Goal: Task Accomplishment & Management: Use online tool/utility

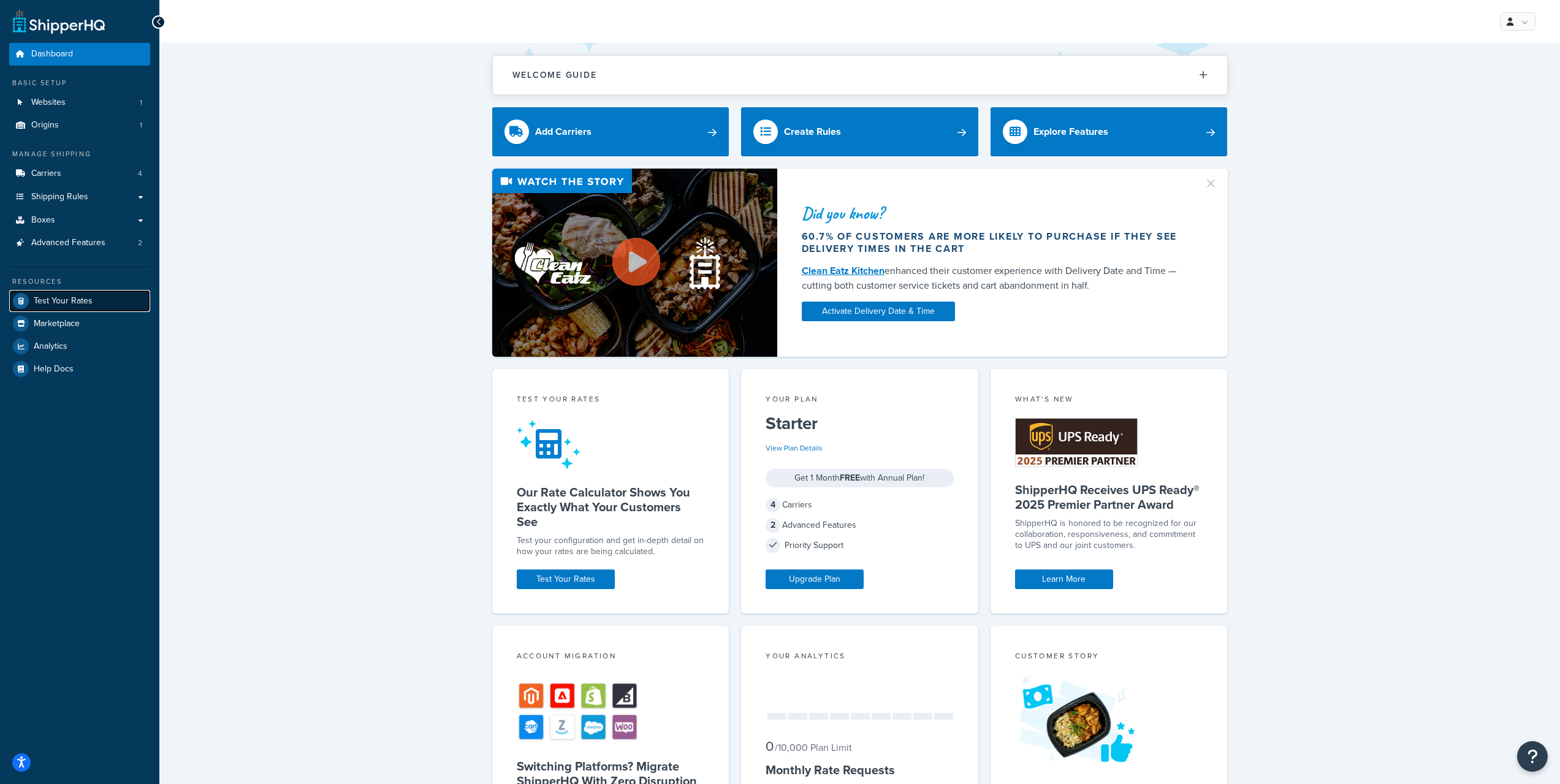
click at [91, 298] on link "Test Your Rates" at bounding box center [79, 301] width 141 height 22
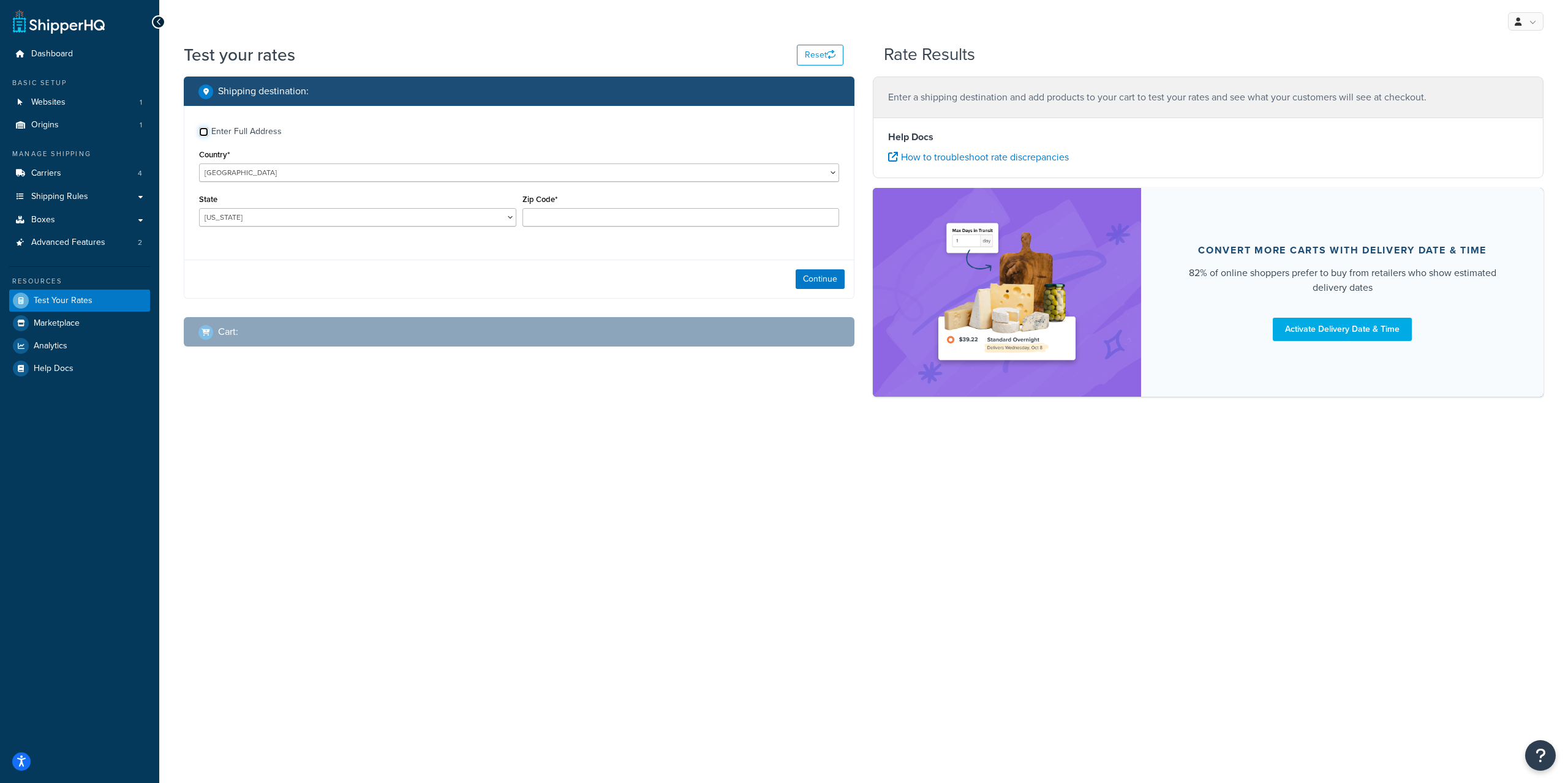
click at [203, 133] on input "Enter Full Address" at bounding box center [203, 132] width 9 height 9
checkbox input "true"
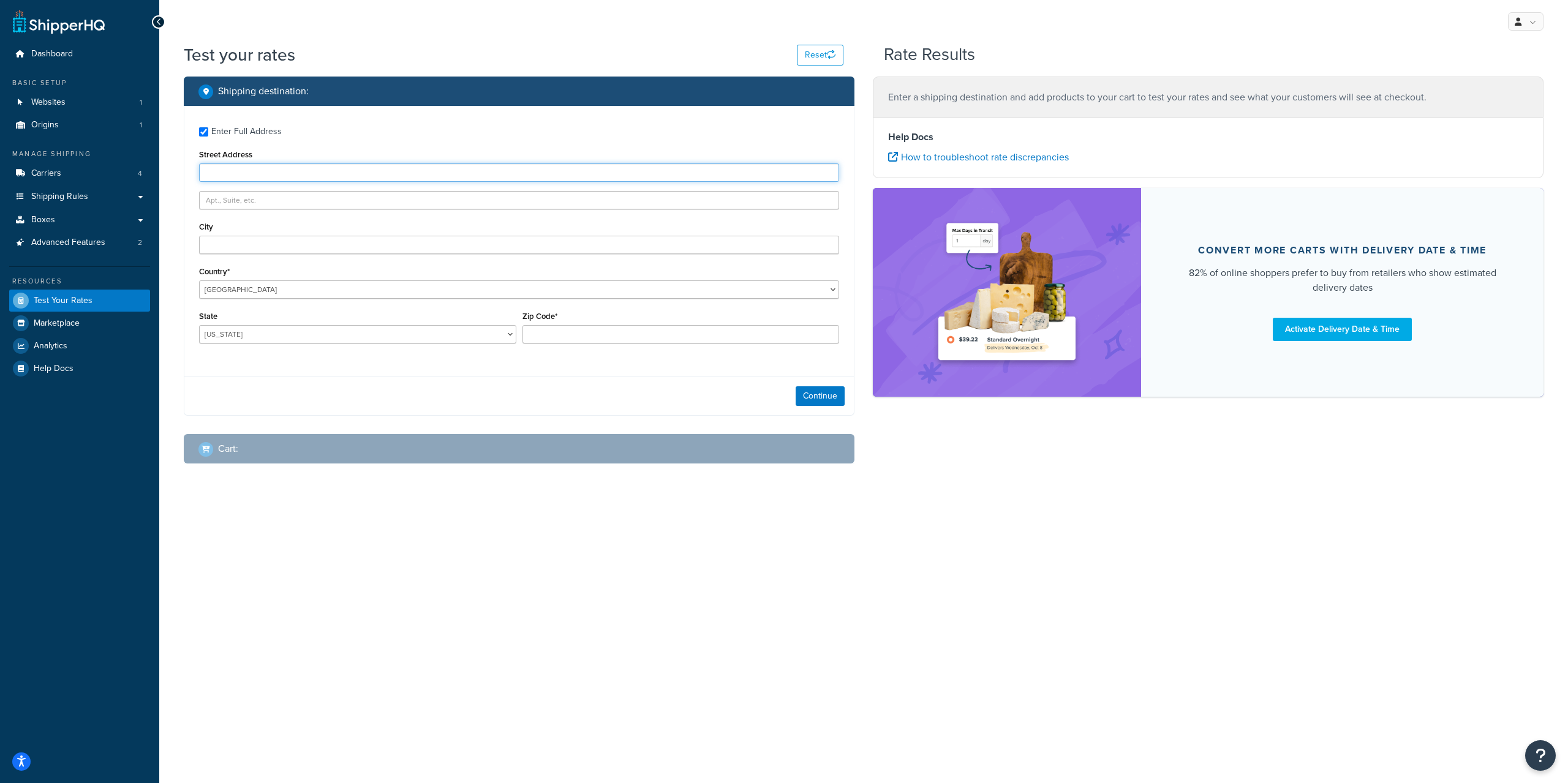
click at [243, 179] on input "Street Address" at bounding box center [519, 173] width 640 height 18
paste input "[STREET_ADDRESS][US_STATE]"
type input "[STREET_ADDRESS][US_STATE]"
click at [293, 245] on input "City" at bounding box center [519, 245] width 640 height 18
type input "Monterey"
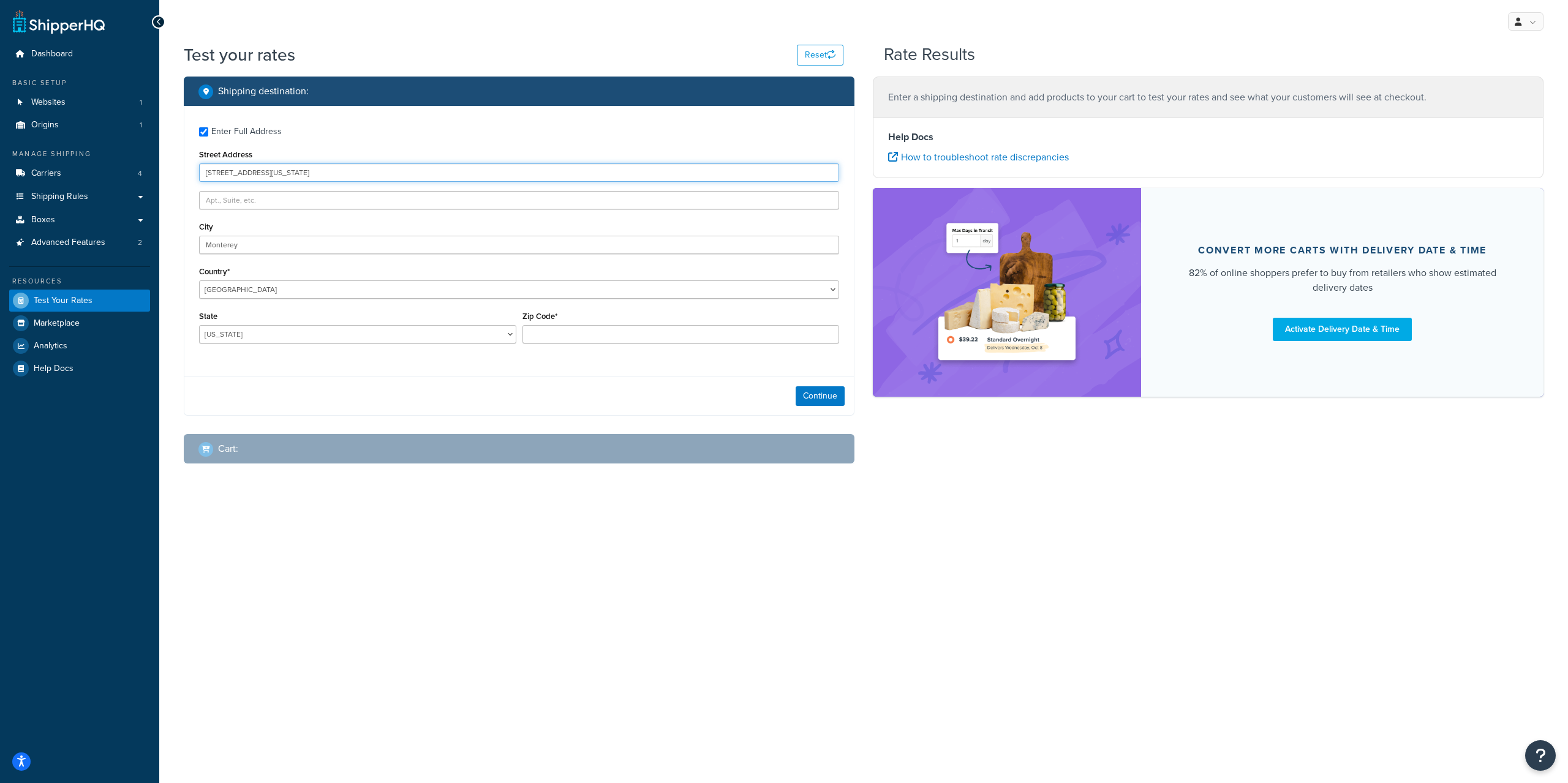
drag, startPoint x: 372, startPoint y: 173, endPoint x: 334, endPoint y: 178, distance: 38.3
click at [334, 178] on input "[STREET_ADDRESS][US_STATE]" at bounding box center [519, 173] width 640 height 18
click at [564, 335] on input "Zip Code*" at bounding box center [681, 334] width 318 height 18
type input "93940"
drag, startPoint x: 385, startPoint y: 174, endPoint x: 311, endPoint y: 181, distance: 74.3
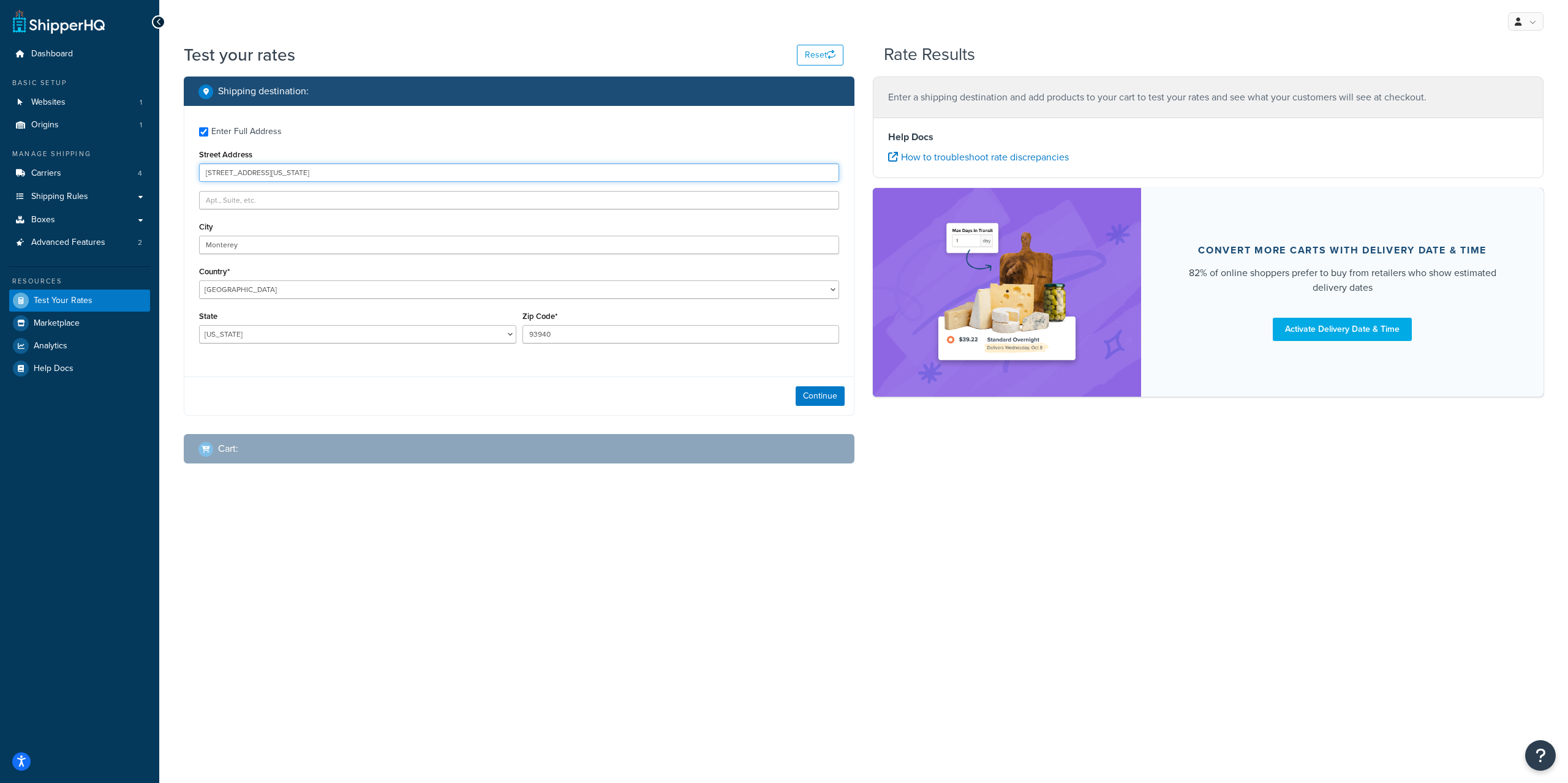
click at [315, 180] on input "[STREET_ADDRESS][US_STATE]" at bounding box center [519, 173] width 640 height 18
drag, startPoint x: 290, startPoint y: 183, endPoint x: 276, endPoint y: 181, distance: 14.1
click at [276, 181] on div "Enter Full Address Street Address [STREET_ADDRESS][GEOGRAPHIC_DATA][US_STATE] C…" at bounding box center [519, 236] width 670 height 261
drag, startPoint x: 372, startPoint y: 170, endPoint x: 316, endPoint y: 173, distance: 56.1
click at [340, 170] on input "[STREET_ADDRESS][US_STATE]" at bounding box center [519, 173] width 640 height 18
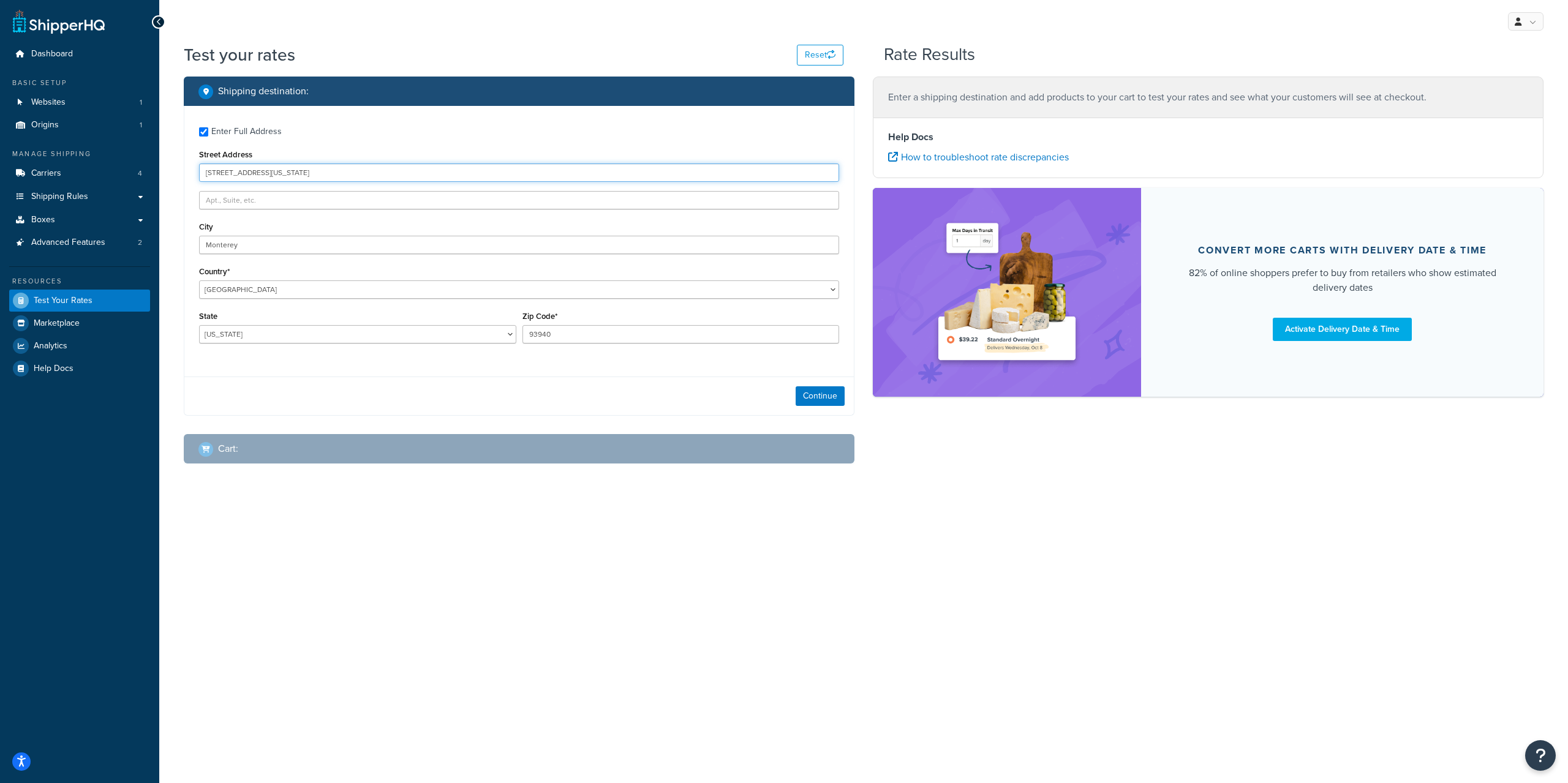
click at [324, 172] on input "[STREET_ADDRESS][US_STATE]" at bounding box center [519, 173] width 640 height 18
drag, startPoint x: 305, startPoint y: 176, endPoint x: 256, endPoint y: 175, distance: 49.0
click at [256, 175] on input "[STREET_ADDRESS][US_STATE]" at bounding box center [519, 173] width 640 height 18
type input "[STREET_ADDRESS]"
click at [274, 288] on select "[GEOGRAPHIC_DATA] [GEOGRAPHIC_DATA] [GEOGRAPHIC_DATA] [GEOGRAPHIC_DATA] [GEOGRA…" at bounding box center [519, 290] width 640 height 18
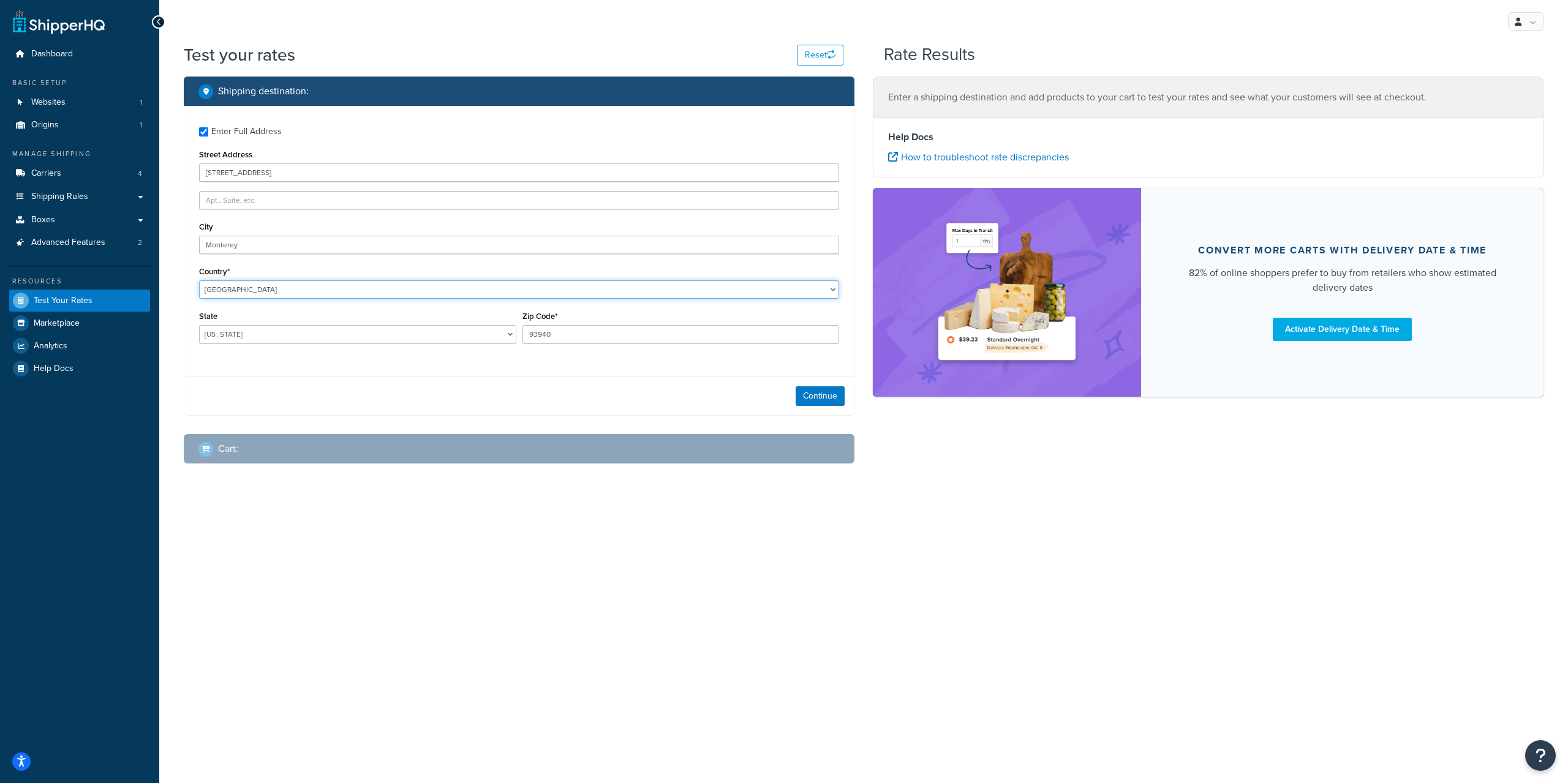
click at [199, 280] on select "[GEOGRAPHIC_DATA] [GEOGRAPHIC_DATA] [GEOGRAPHIC_DATA] [GEOGRAPHIC_DATA] [GEOGRA…" at bounding box center [519, 290] width 640 height 18
select select "CA"
click at [801, 396] on button "Continue" at bounding box center [820, 396] width 49 height 20
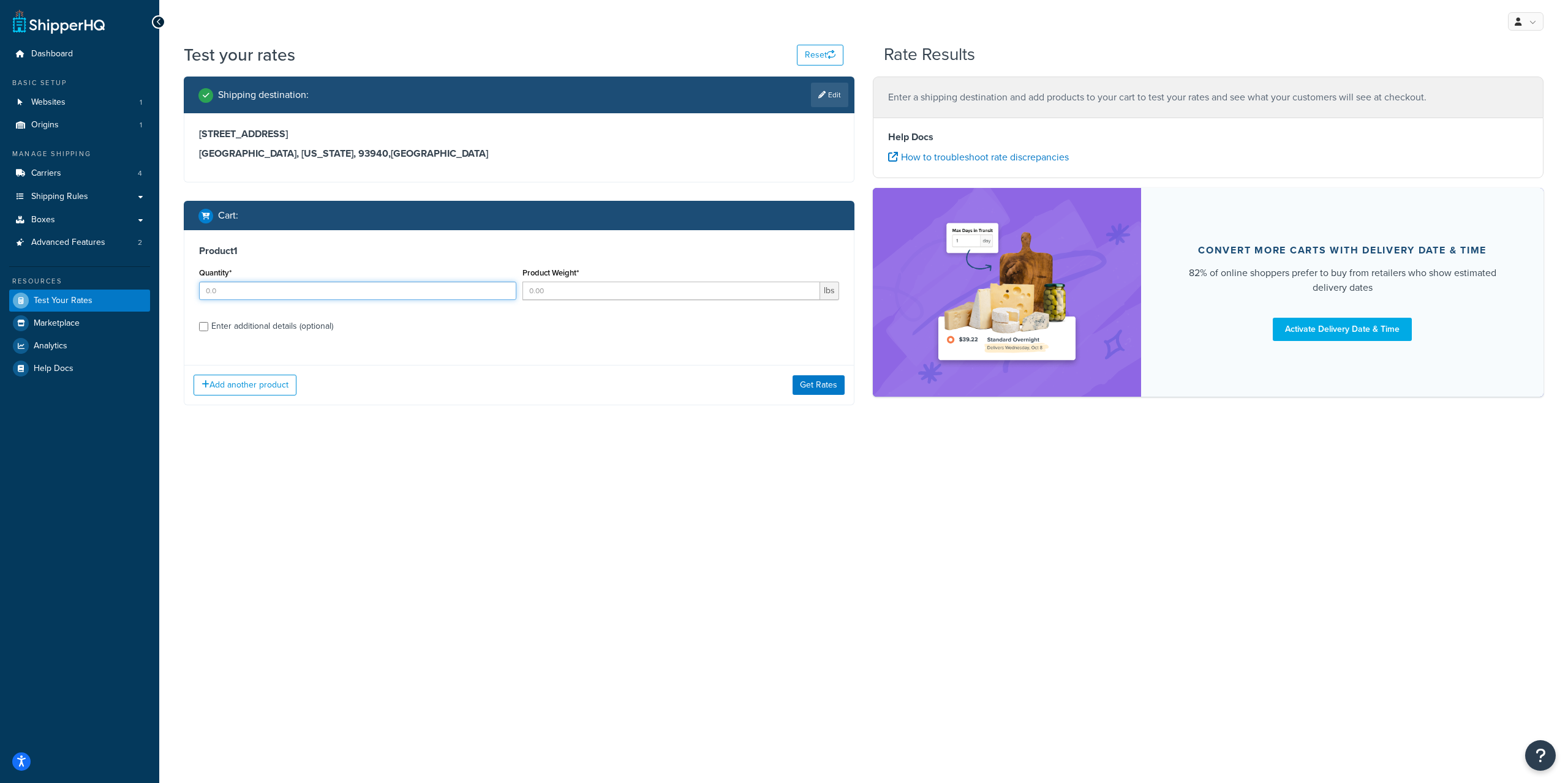
click at [326, 298] on input "Quantity*" at bounding box center [358, 291] width 318 height 18
type input "1"
click at [567, 291] on input "Product Weight*" at bounding box center [671, 291] width 298 height 18
click at [581, 286] on input "Product Weight*" at bounding box center [671, 291] width 298 height 18
type input "5.6"
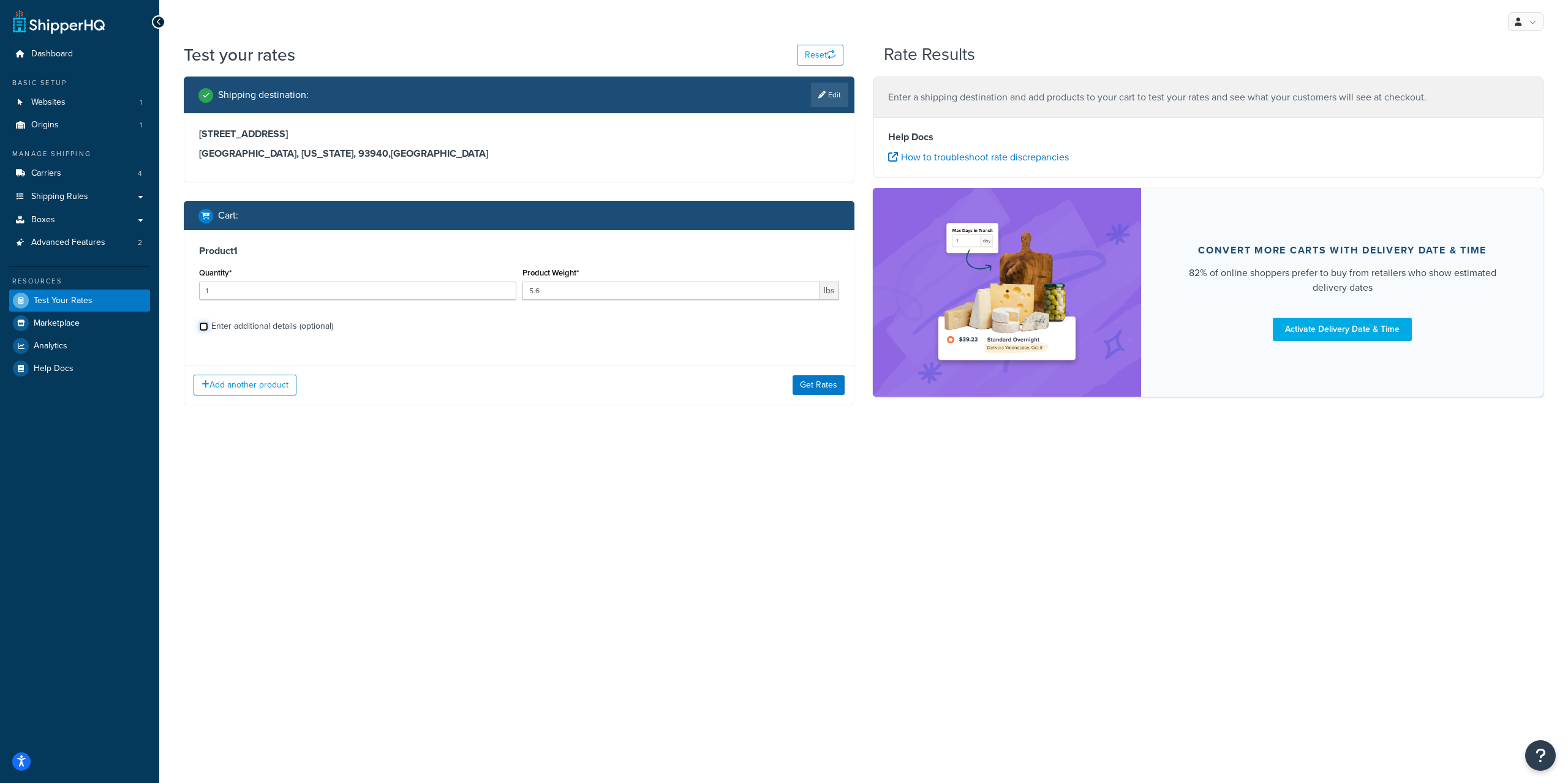
click at [202, 330] on input "Enter additional details (optional)" at bounding box center [203, 326] width 9 height 9
checkbox input "true"
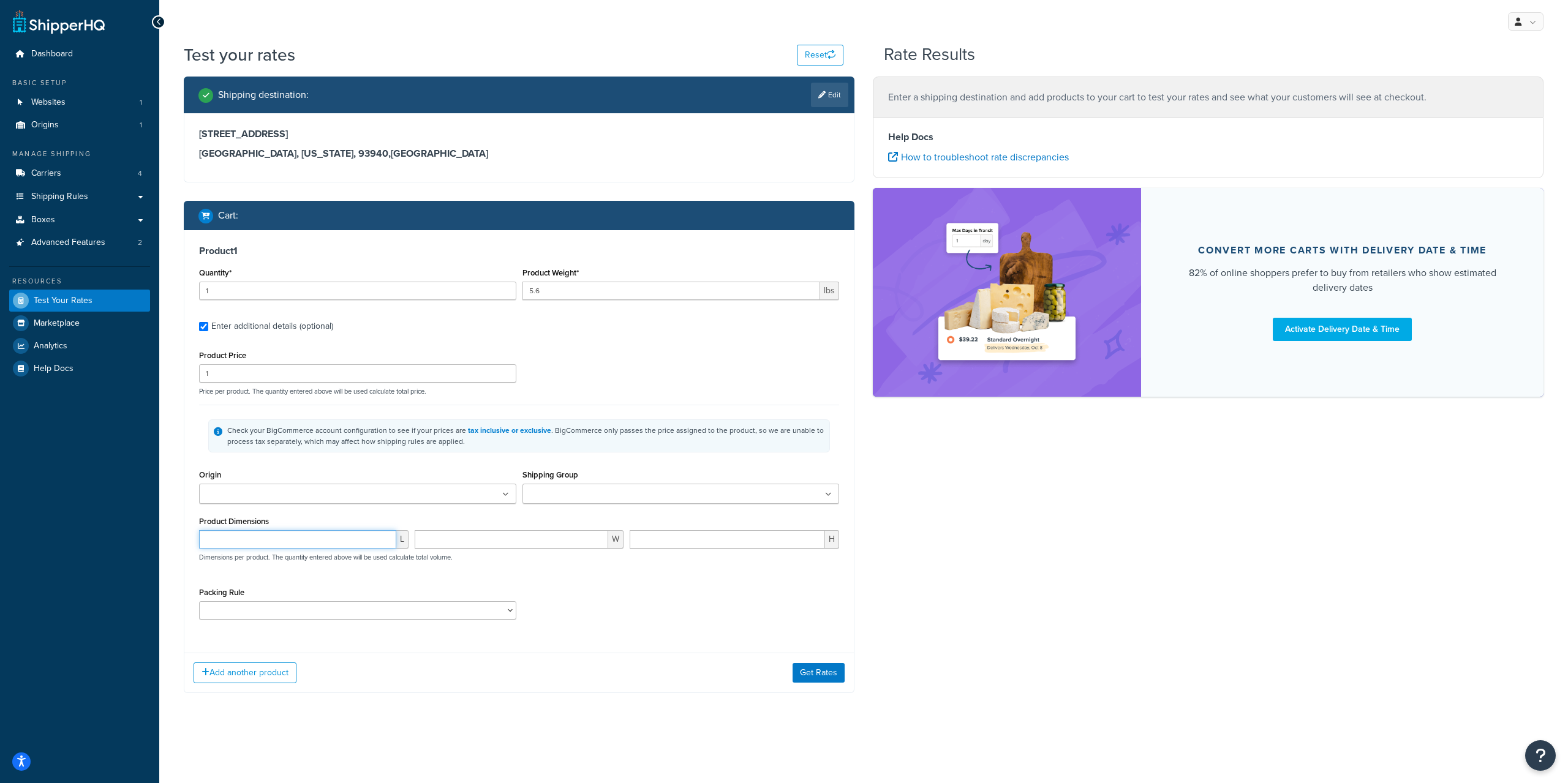
click at [279, 538] on input "number" at bounding box center [297, 539] width 197 height 18
type input "17"
type input "7.5"
type input "2"
click at [302, 590] on div "Packing Rule 12-inch ComfortGrip 25ft-50ft Pumpout Hose Assembly 36" WHEEL CB 4…" at bounding box center [358, 602] width 318 height 36
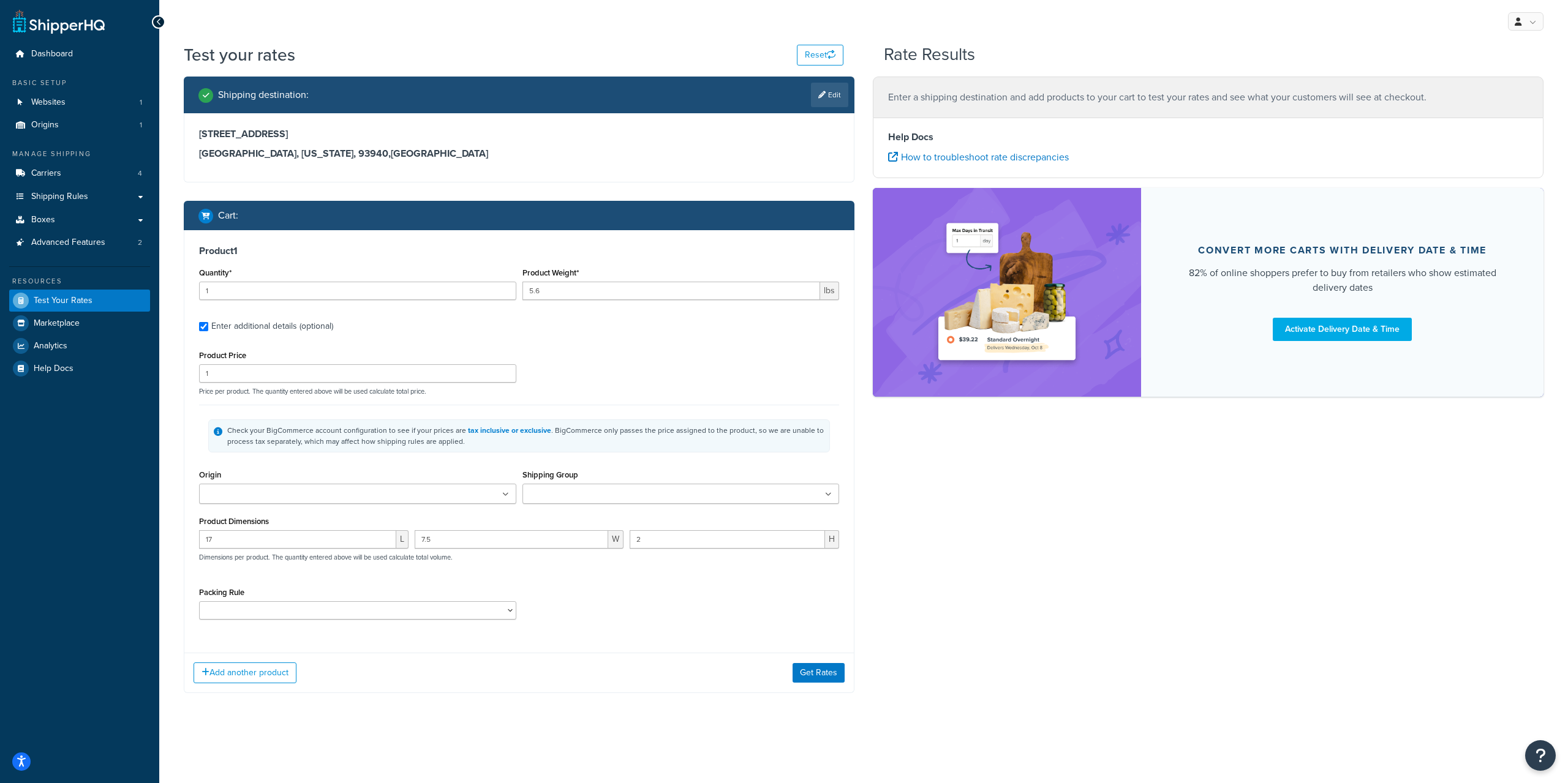
click at [294, 491] on input "Origin" at bounding box center [257, 495] width 108 height 14
drag, startPoint x: 274, startPoint y: 516, endPoint x: 283, endPoint y: 512, distance: 9.8
click at [577, 494] on input "Shipping Group" at bounding box center [580, 495] width 108 height 14
click at [576, 496] on input "Shipping Group" at bounding box center [580, 495] width 108 height 14
click at [508, 714] on div "Shipping destination : Edit [STREET_ADDRESS][US_STATE] Cart : Product 1 Quantit…" at bounding box center [519, 395] width 689 height 638
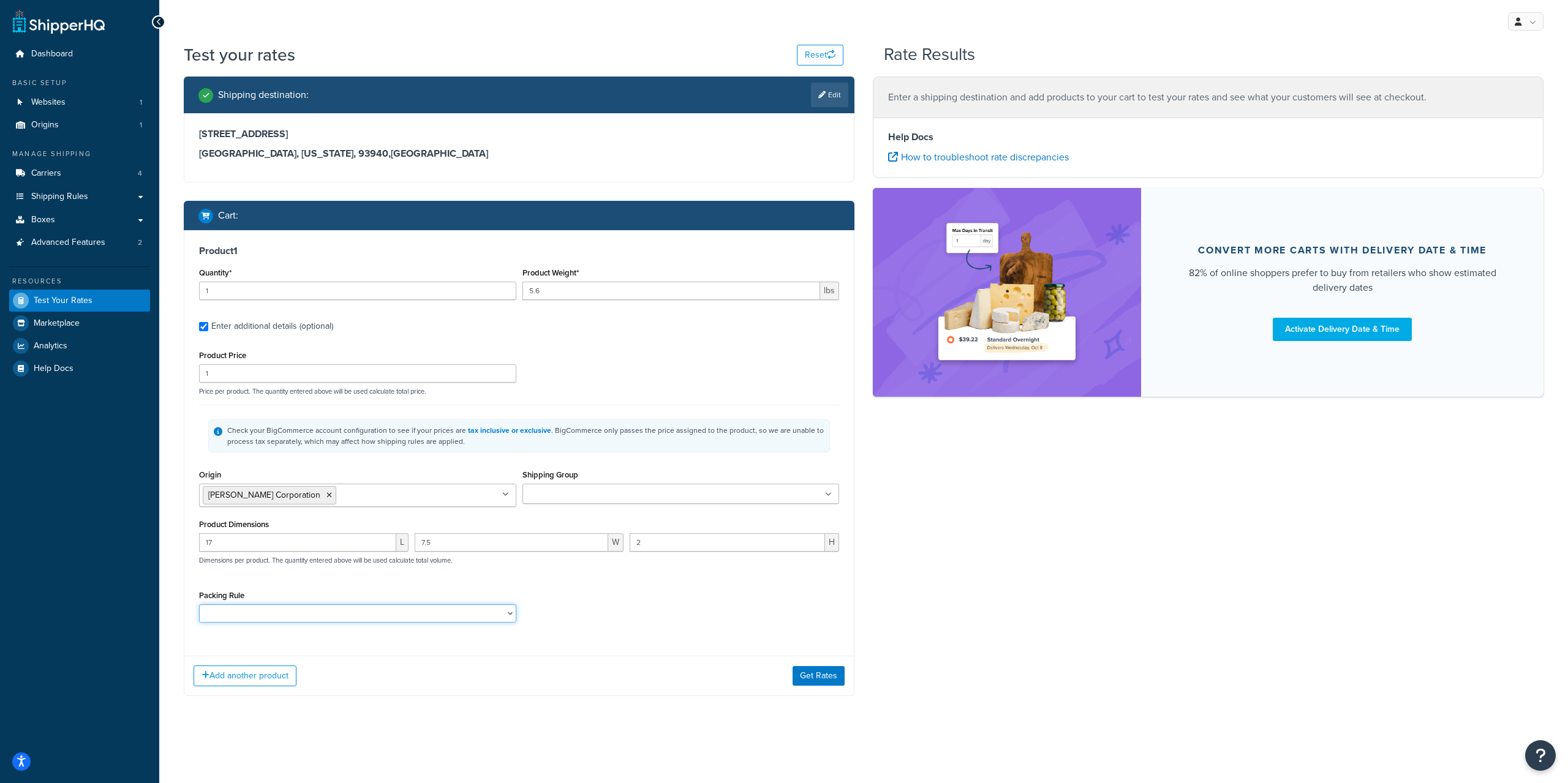
click at [503, 616] on select "12-inch ComfortGrip 25ft-50ft Pumpout Hose Assembly 36" WHEEL CB 40" WHEEL CB 4…" at bounding box center [358, 613] width 318 height 18
click at [809, 679] on button "Get Rates" at bounding box center [818, 676] width 52 height 20
